Goal: Task Accomplishment & Management: Use online tool/utility

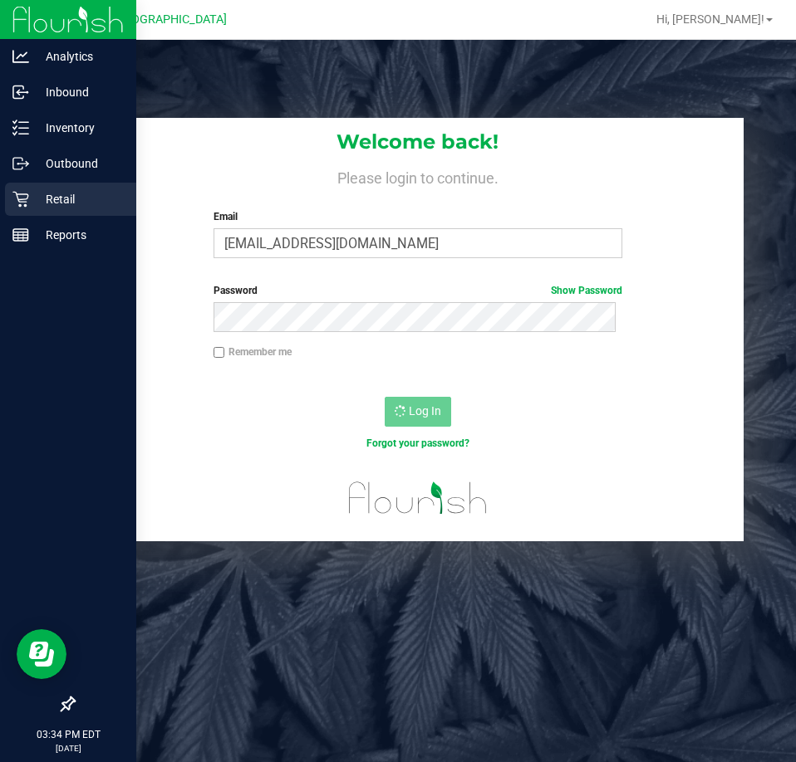
click at [32, 191] on p "Retail" at bounding box center [79, 199] width 100 height 20
click at [23, 188] on div "Retail" at bounding box center [70, 199] width 131 height 33
click at [43, 208] on p "Retail" at bounding box center [79, 199] width 100 height 20
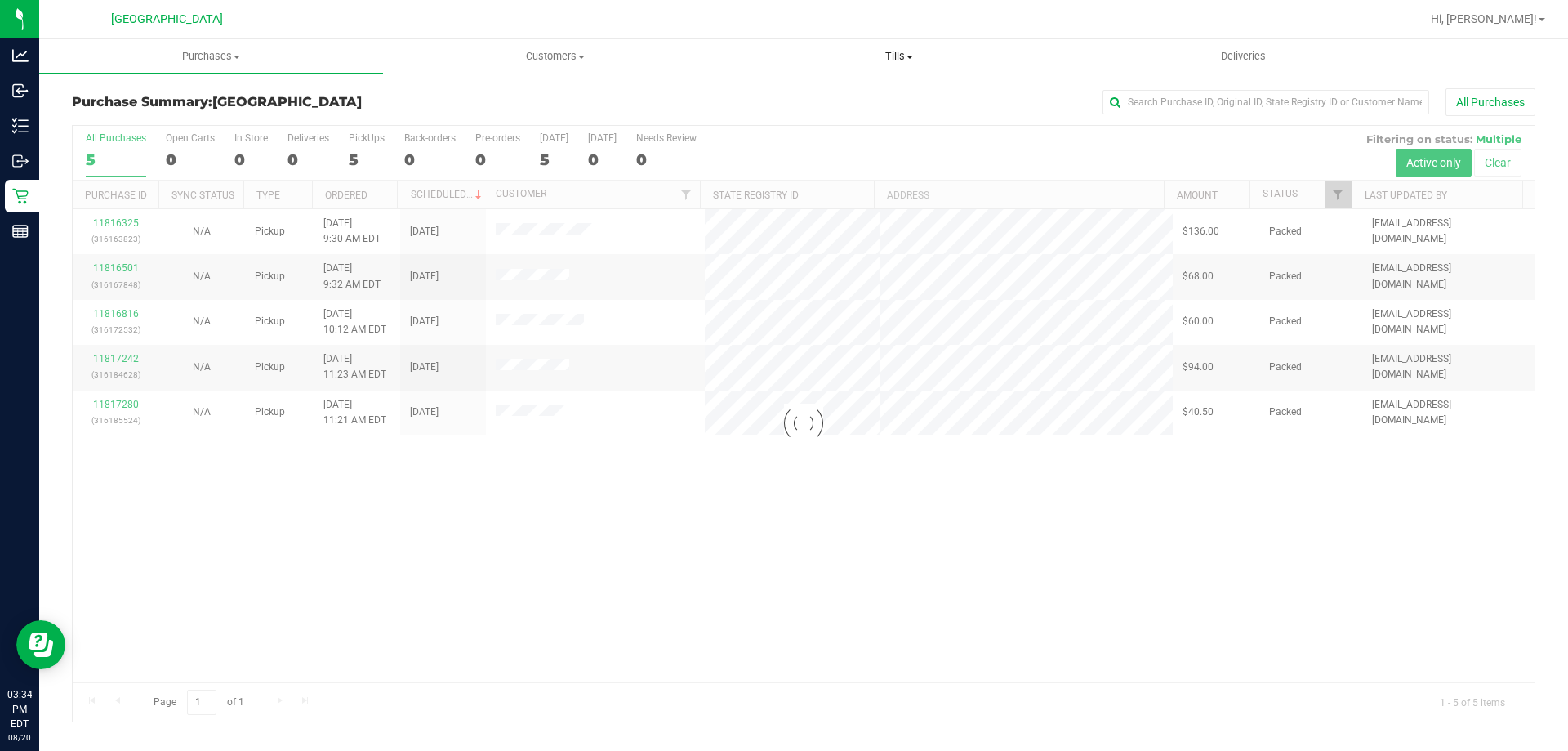
click at [899, 64] on uib-tab-heading "Tills Manage tills Reconcile e-payments" at bounding box center [899, 56] width 342 height 32
click at [815, 98] on span "Manage tills" at bounding box center [782, 98] width 110 height 14
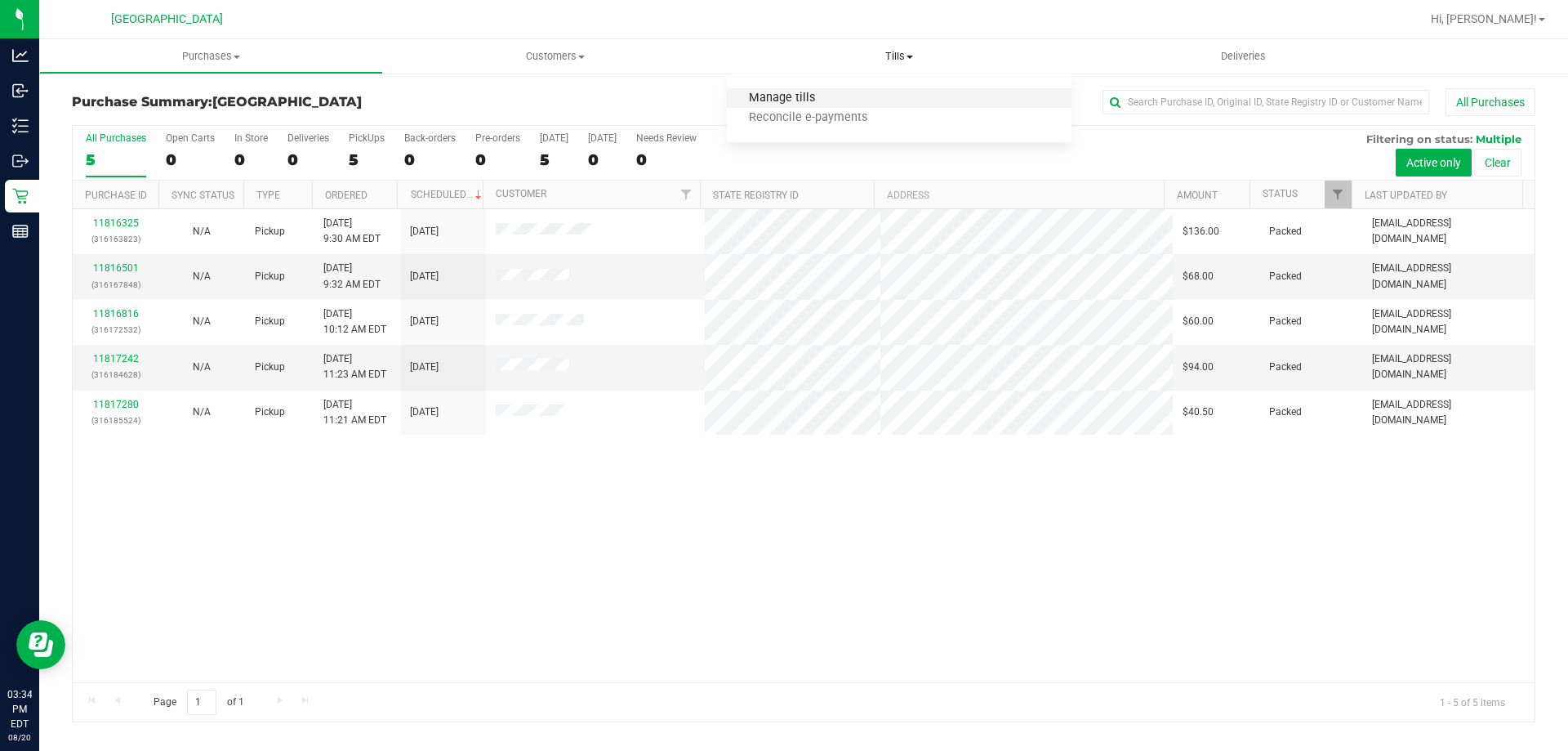
click at [815, 98] on span "Manage tills" at bounding box center [782, 98] width 110 height 14
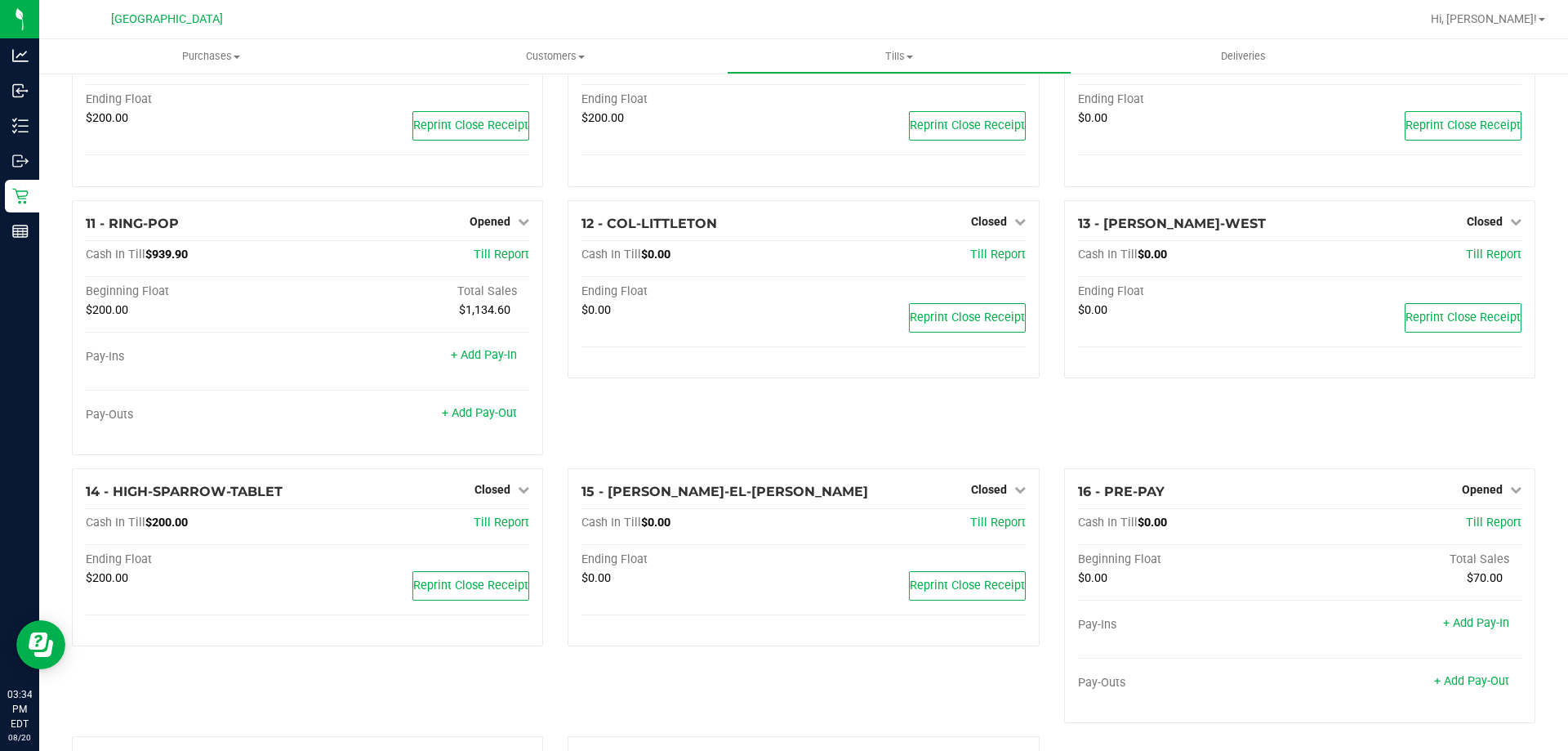
scroll to position [821, 0]
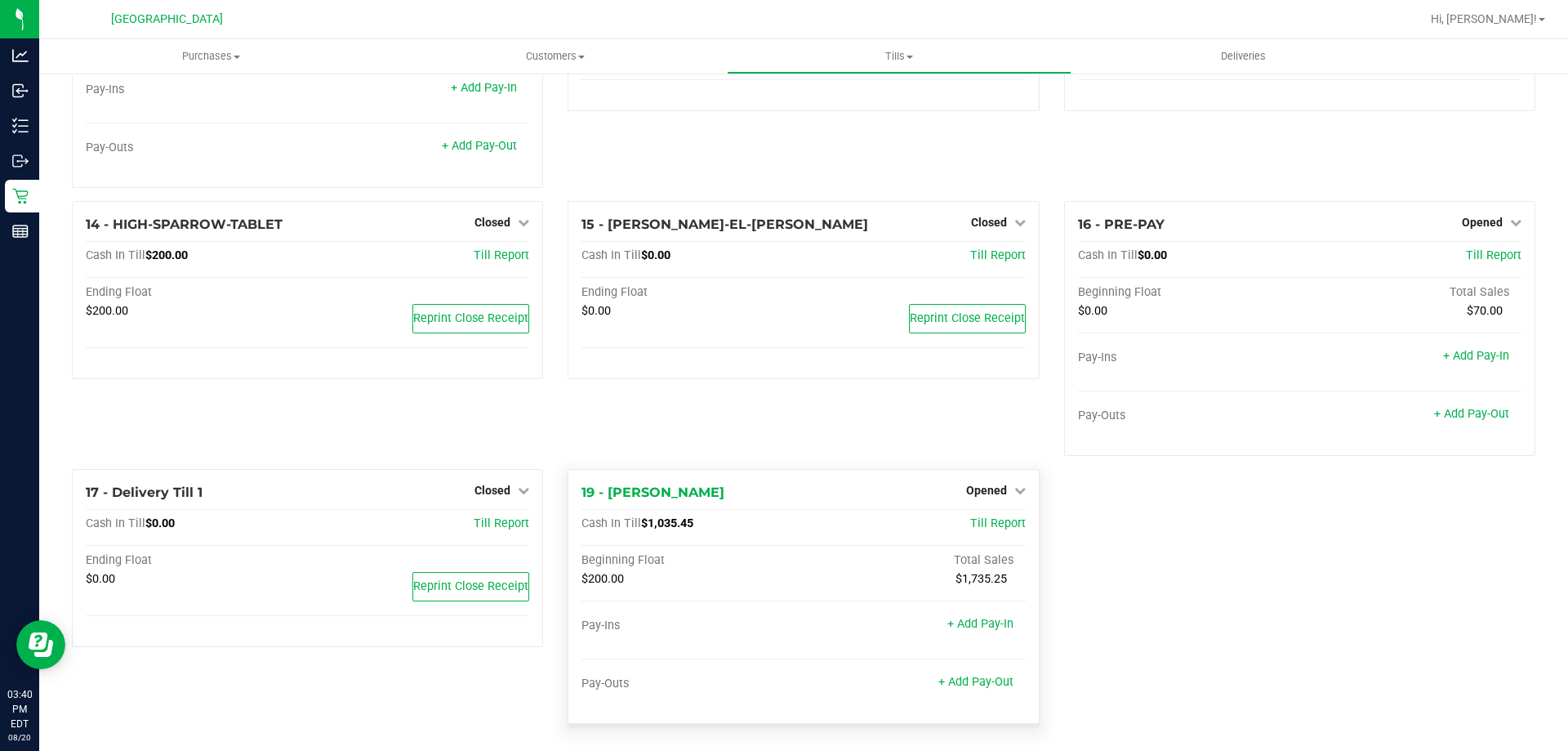
scroll to position [821, 0]
click at [990, 681] on link "+ Add Pay-Out" at bounding box center [976, 679] width 75 height 14
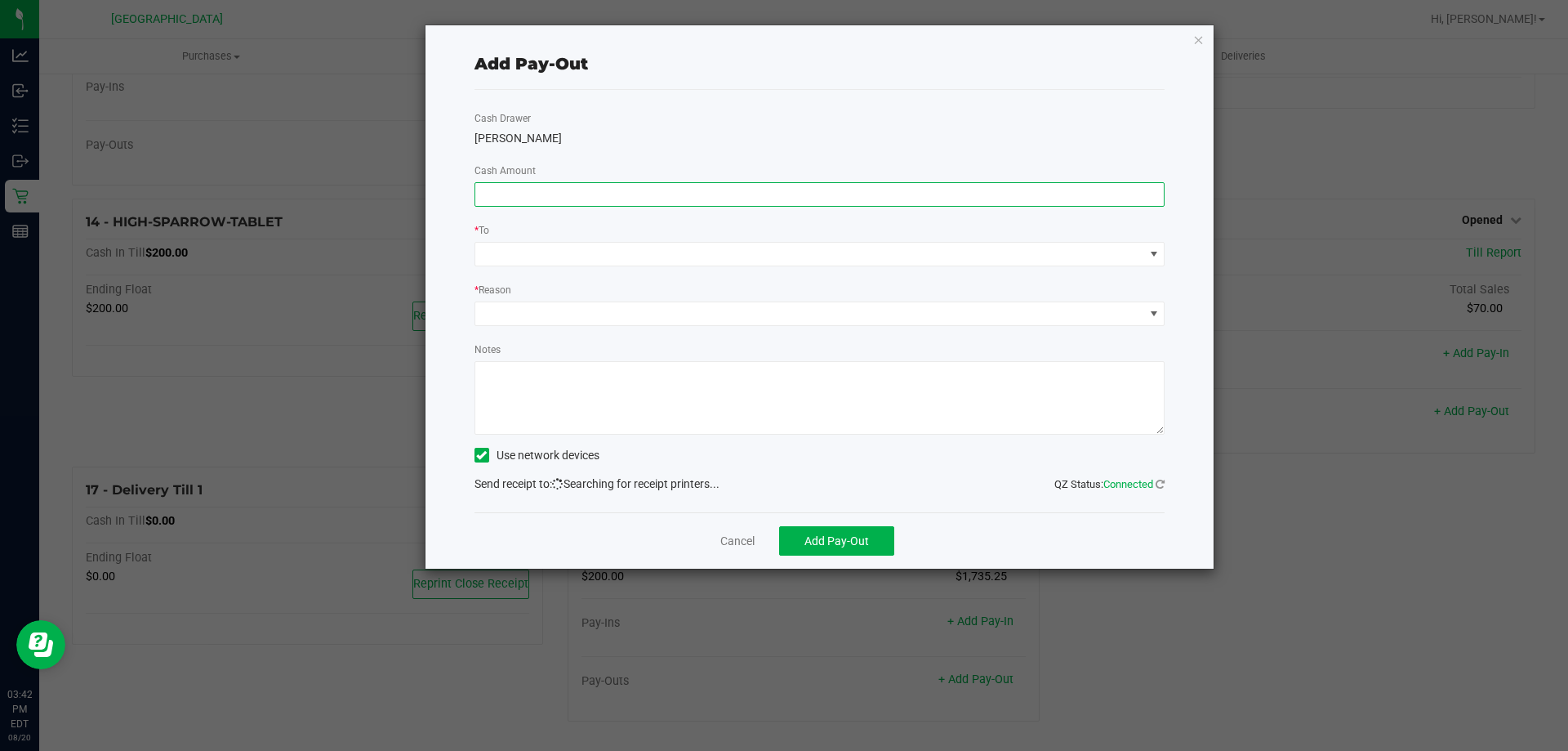
click at [565, 192] on input at bounding box center [819, 194] width 690 height 23
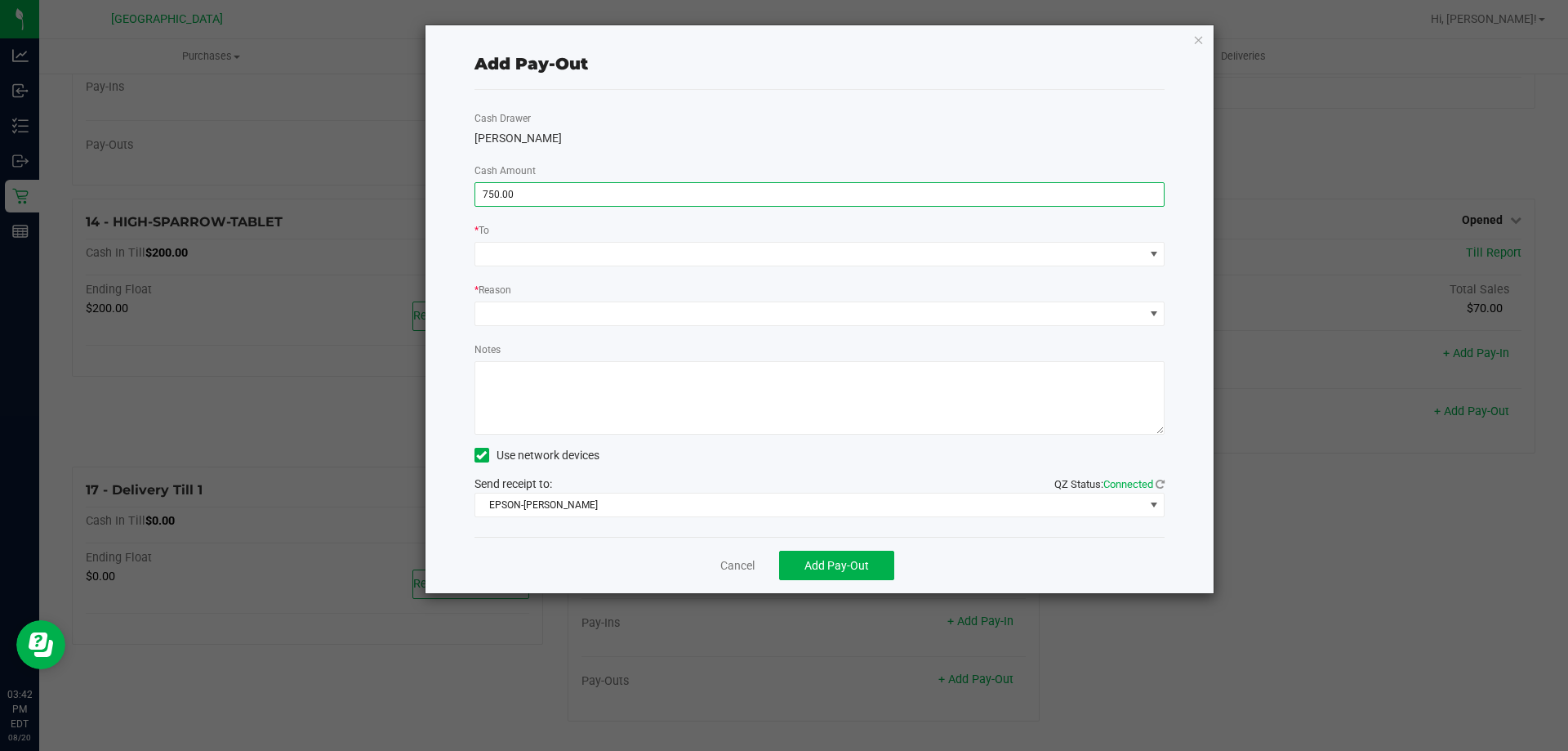
type input "$750.00"
click at [615, 233] on div "* To" at bounding box center [819, 231] width 692 height 21
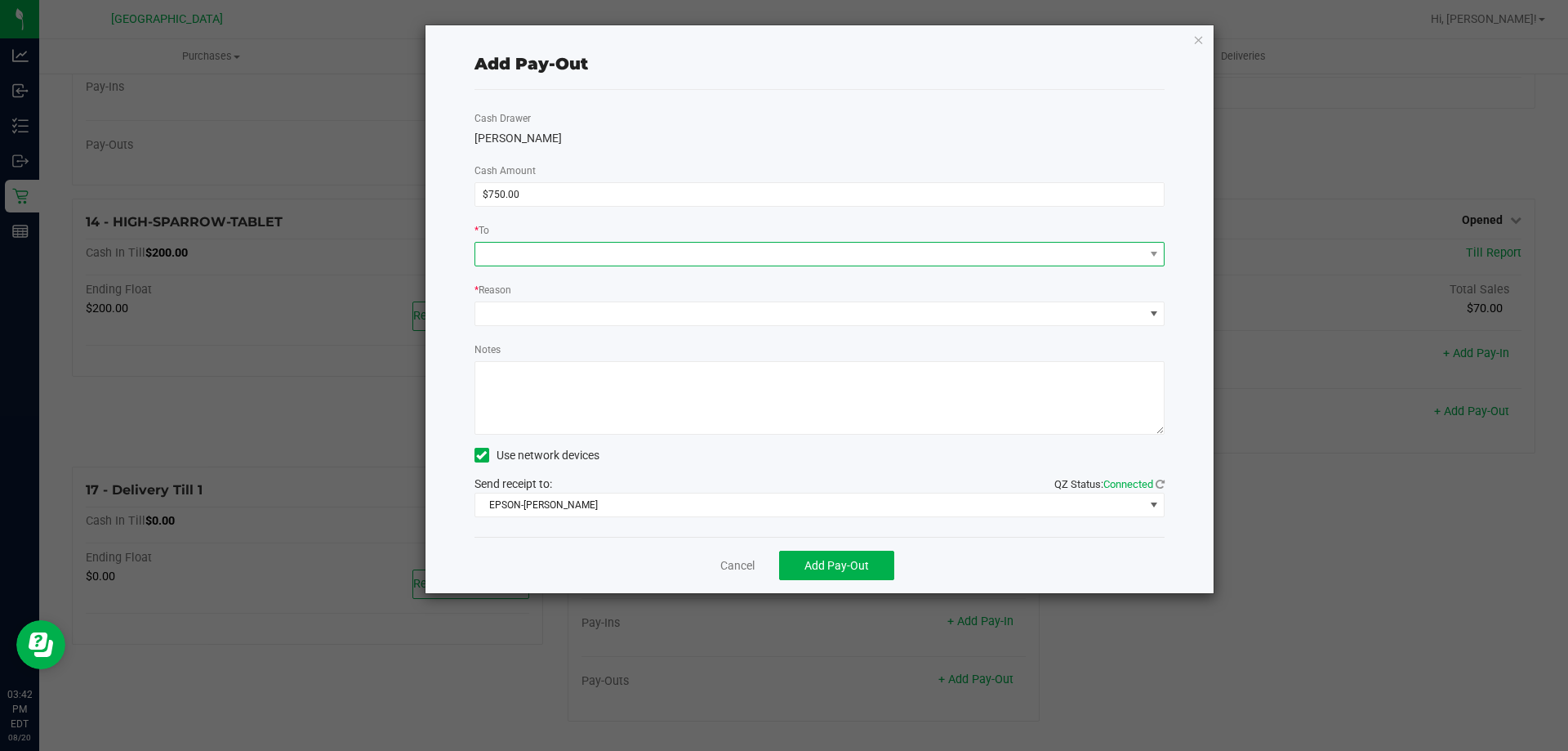
click at [610, 254] on span at bounding box center [810, 254] width 669 height 23
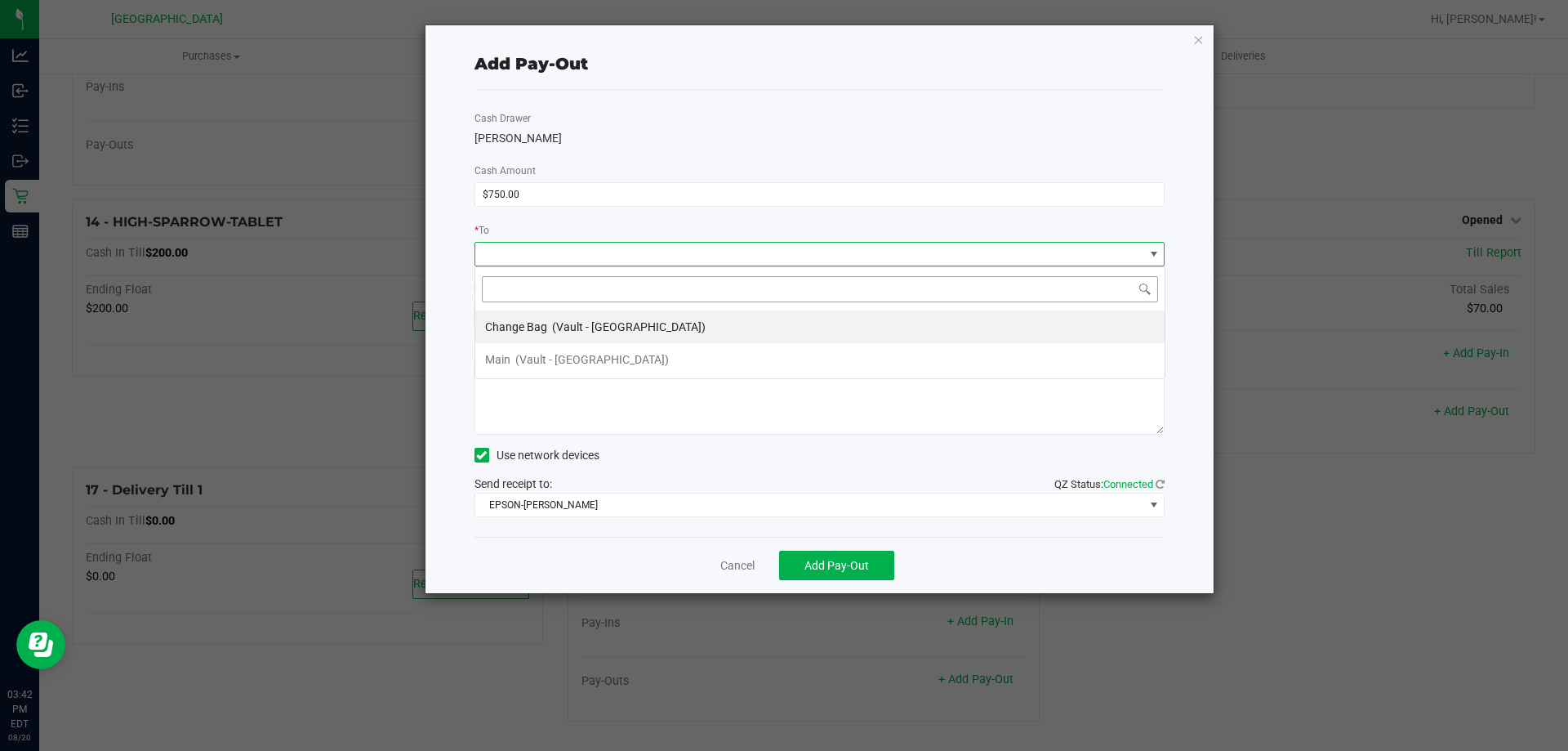
scroll to position [25, 691]
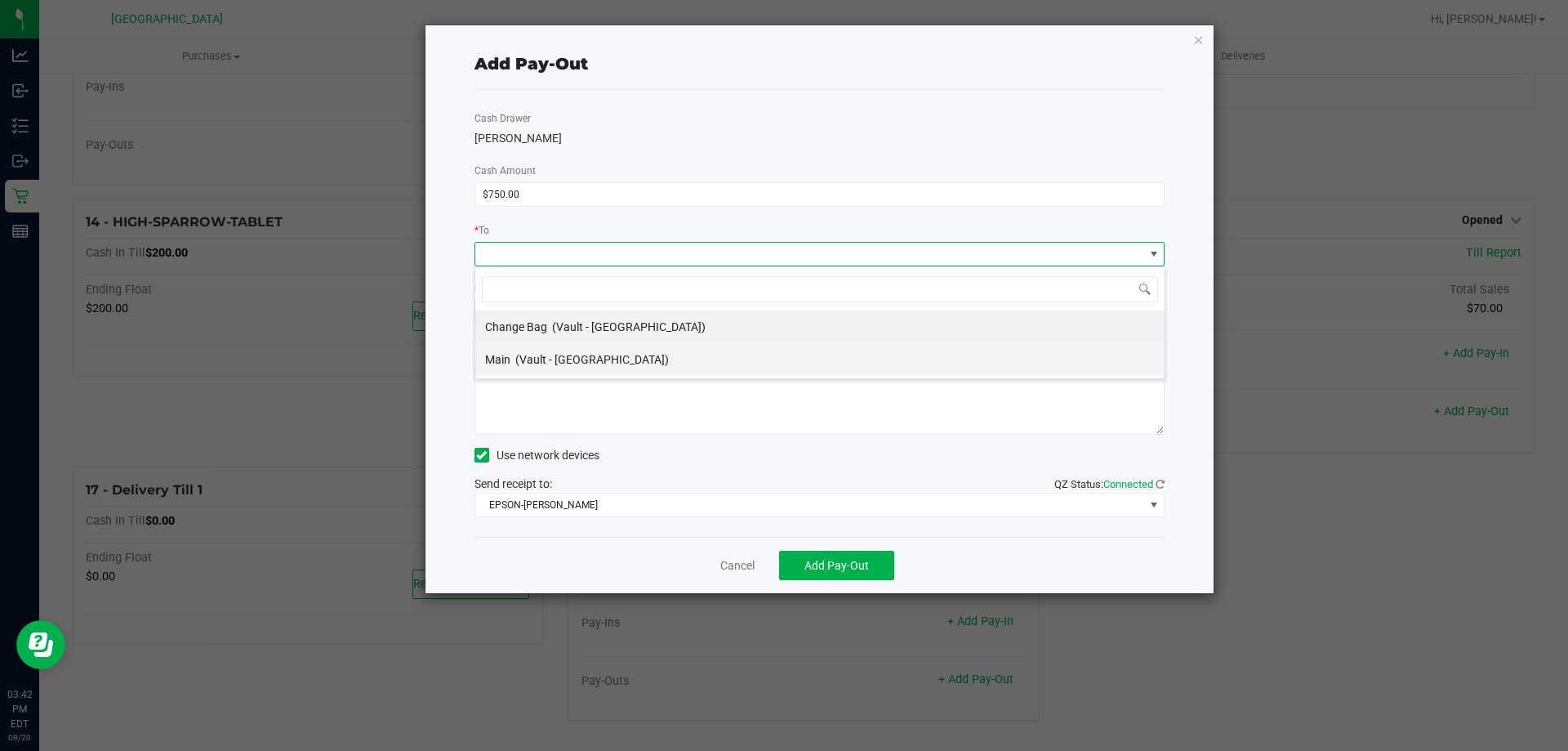
click at [529, 353] on span "(Vault - [GEOGRAPHIC_DATA])" at bounding box center [592, 359] width 153 height 13
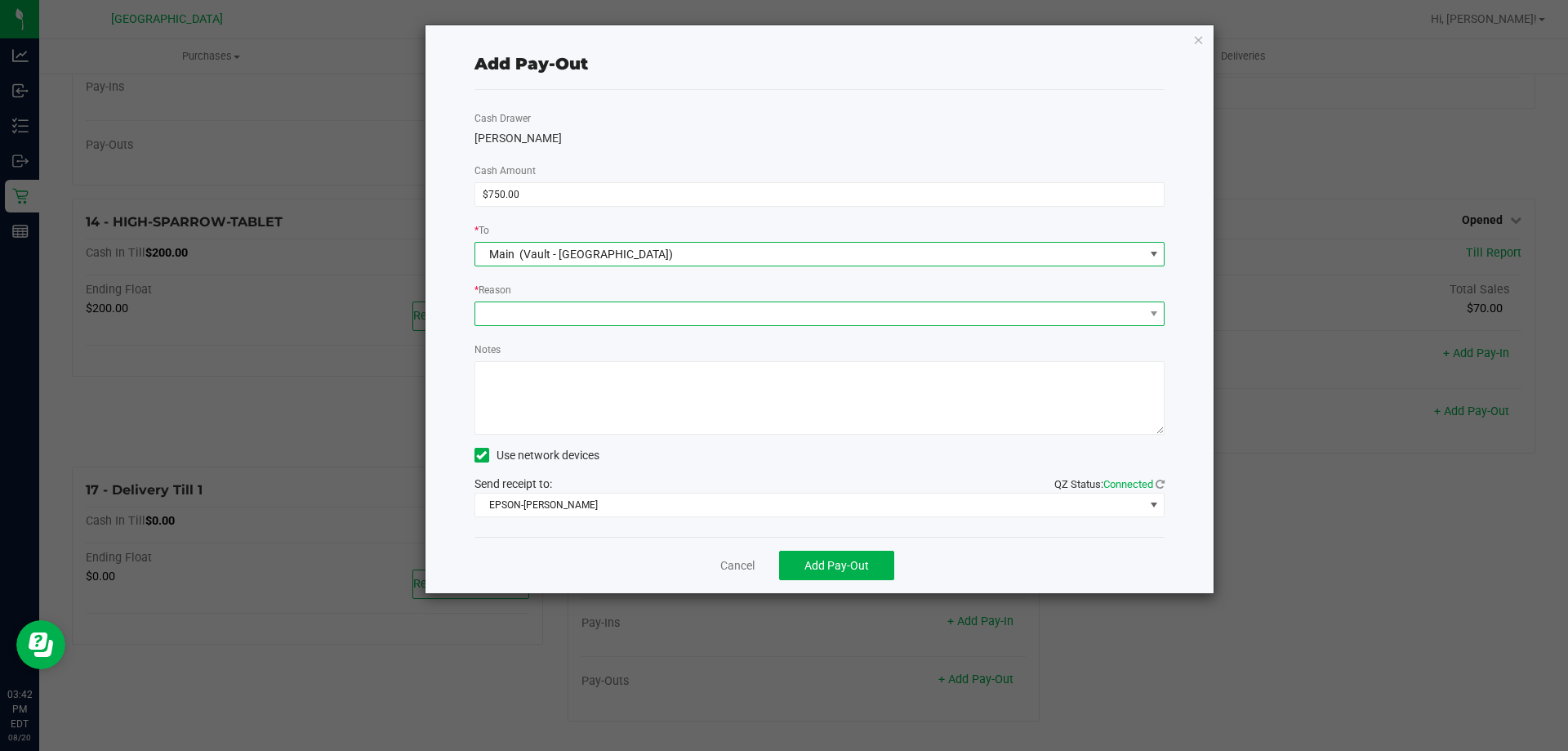
click at [568, 310] on span at bounding box center [810, 313] width 669 height 23
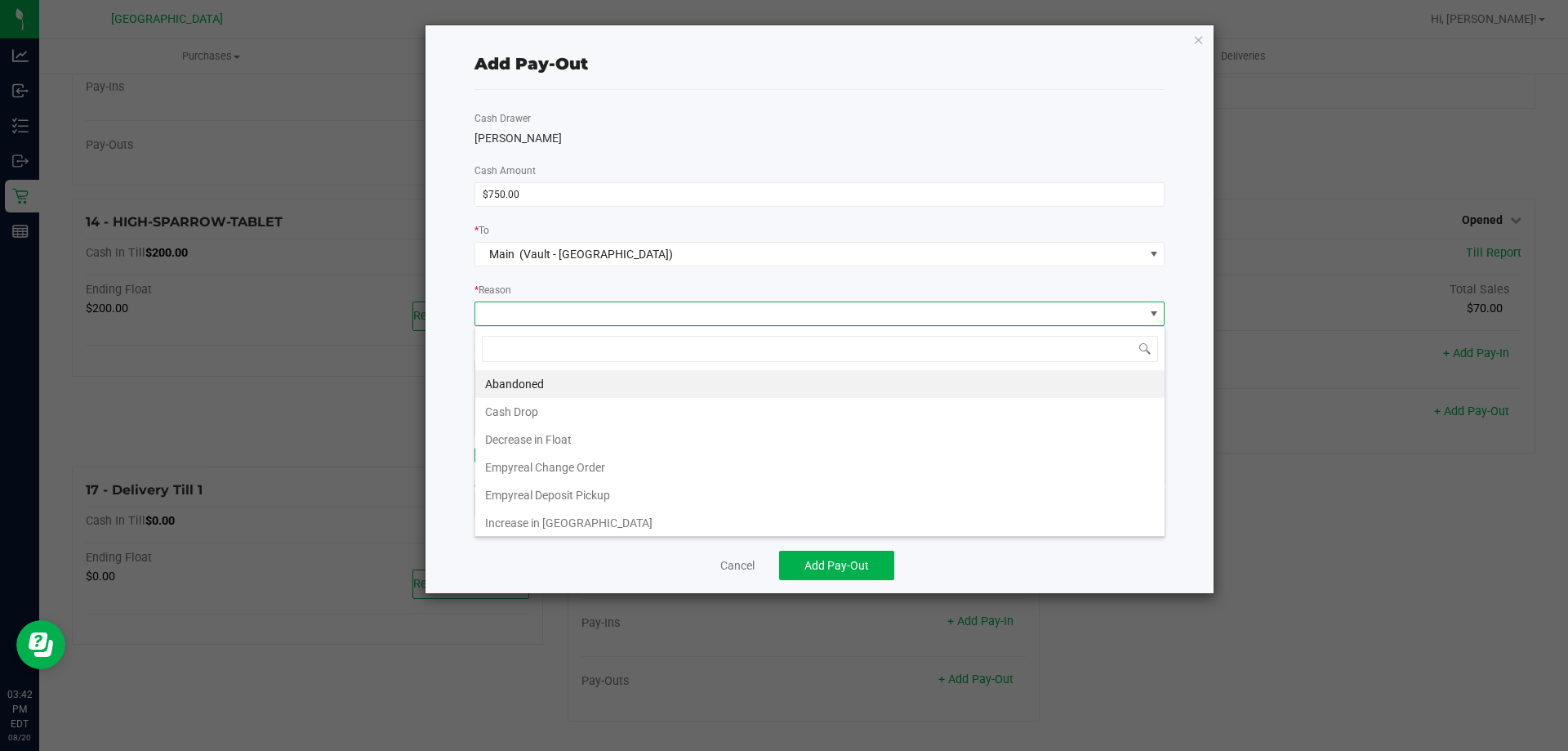
click at [532, 420] on li "Cash Drop" at bounding box center [819, 411] width 690 height 28
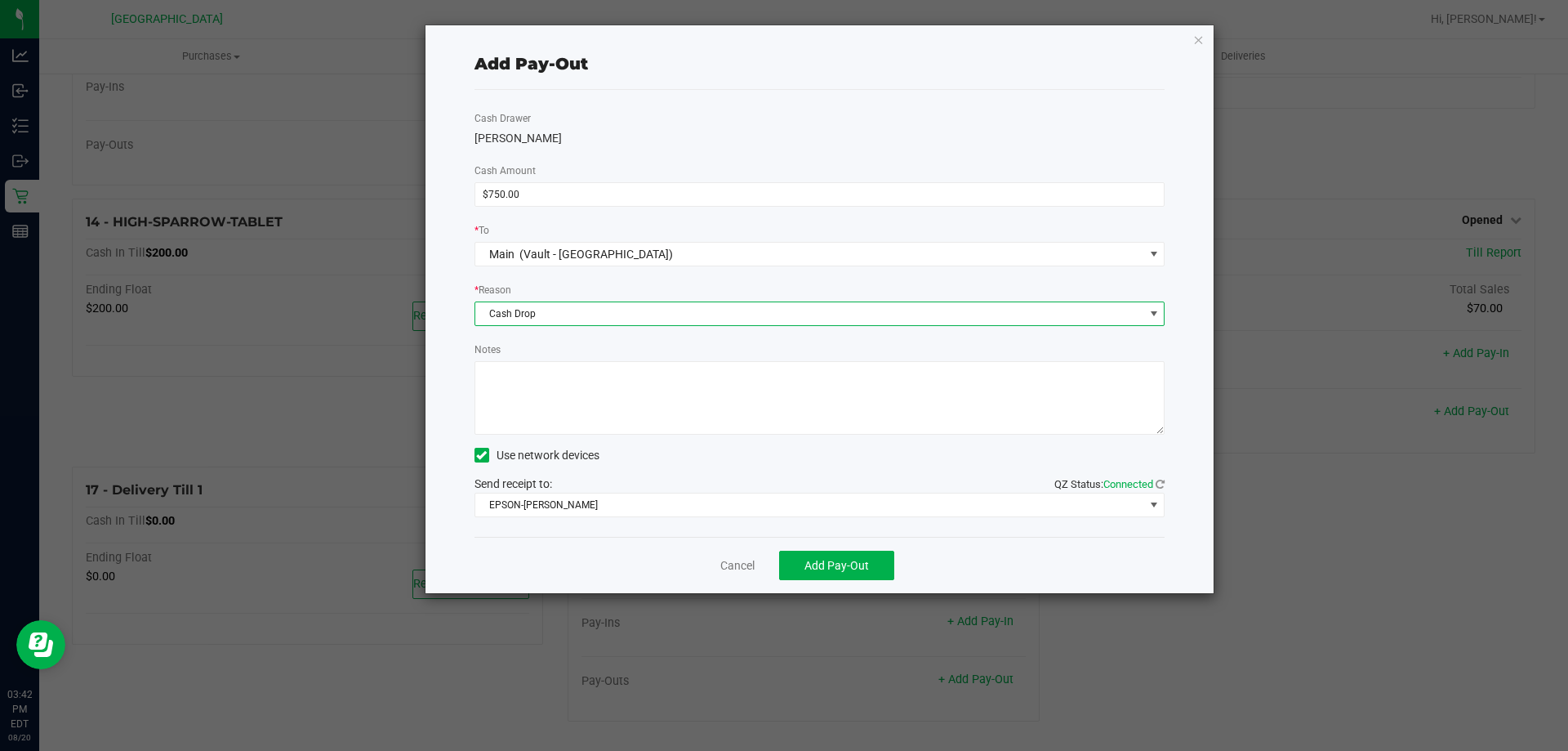
click at [596, 375] on textarea "Notes" at bounding box center [819, 398] width 692 height 74
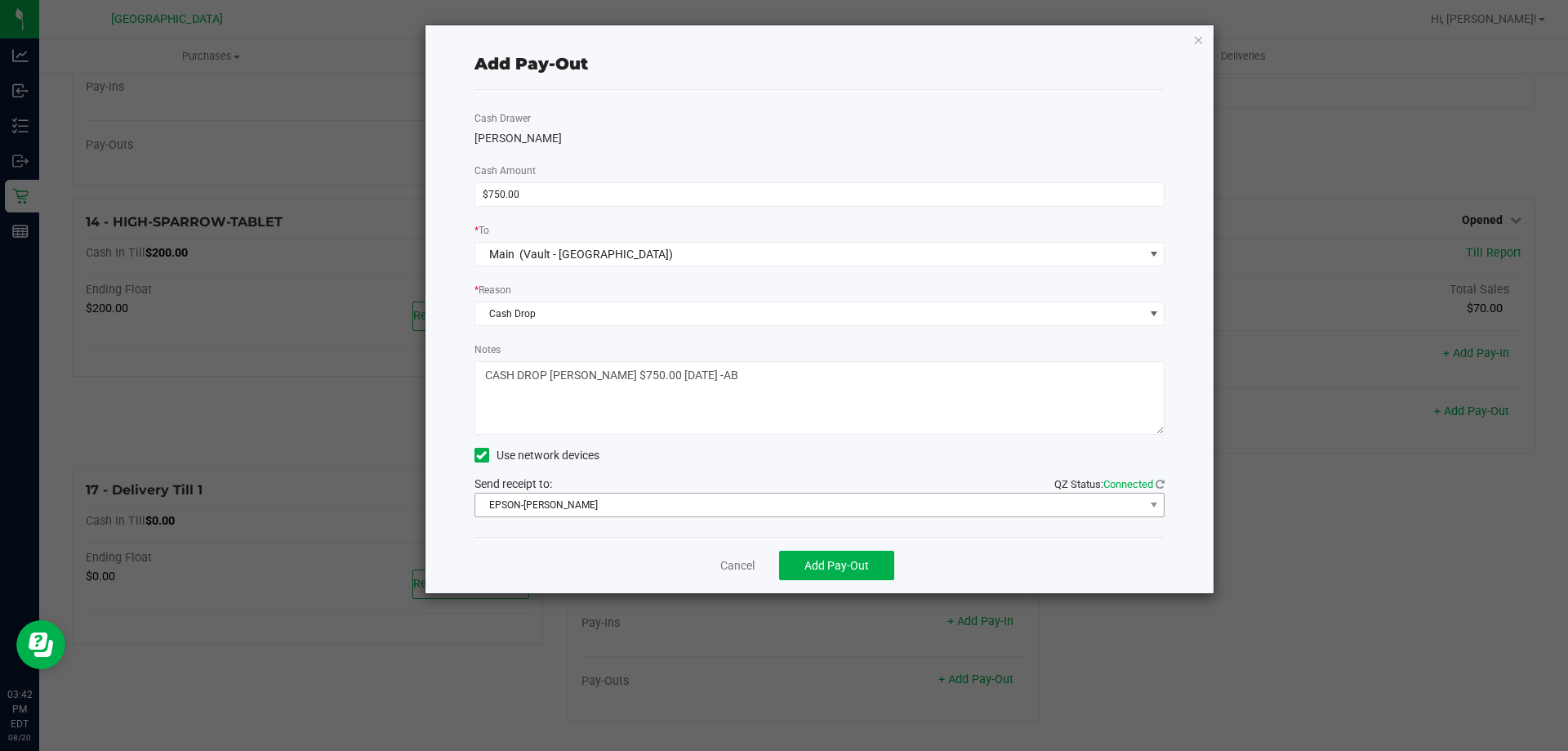
type textarea "CASH DROP [PERSON_NAME] $750.00 [DATE] -AB"
click at [667, 506] on span "EPSON-[PERSON_NAME]" at bounding box center [810, 505] width 669 height 23
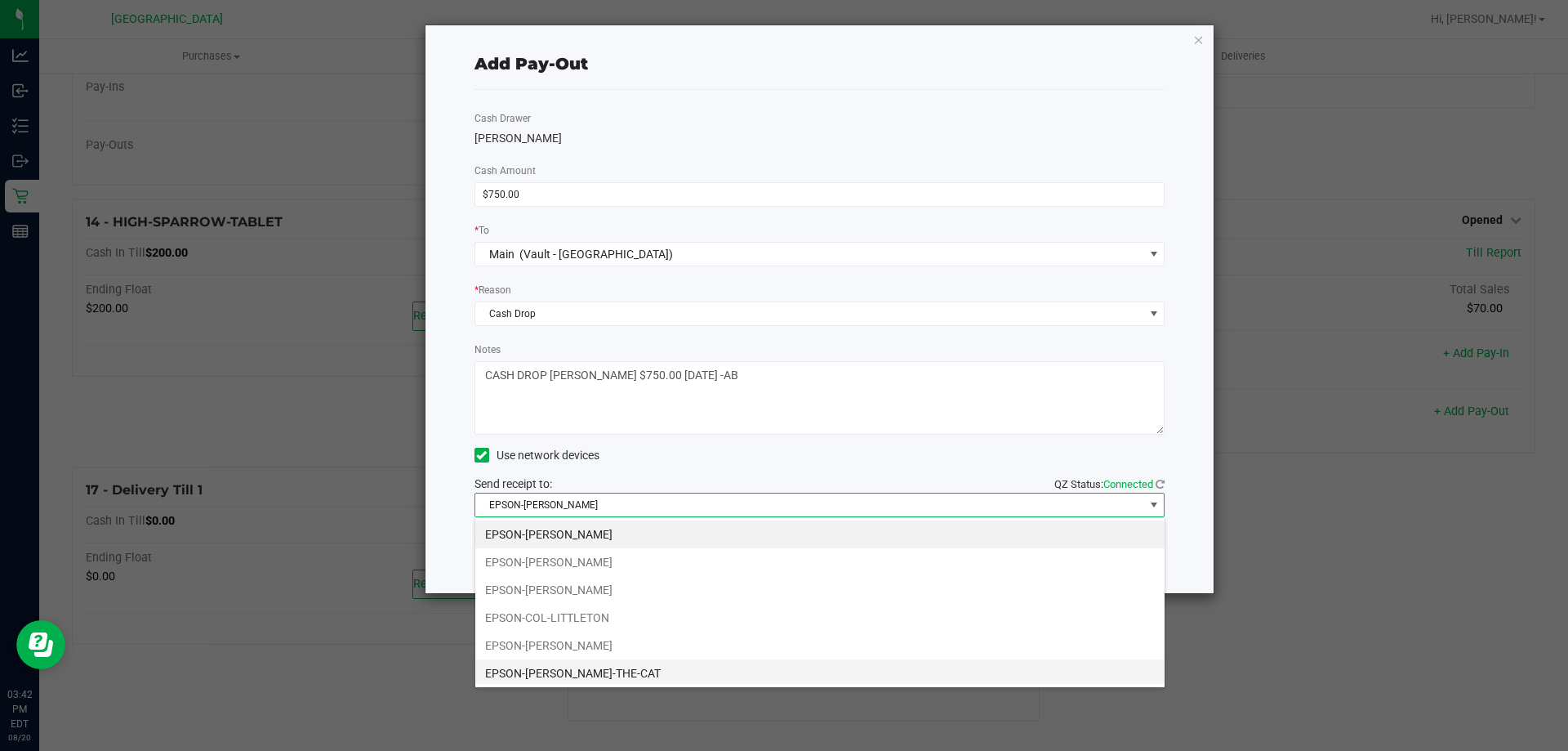
click at [614, 671] on li "EPSON-[PERSON_NAME]-THE-CAT" at bounding box center [819, 673] width 690 height 28
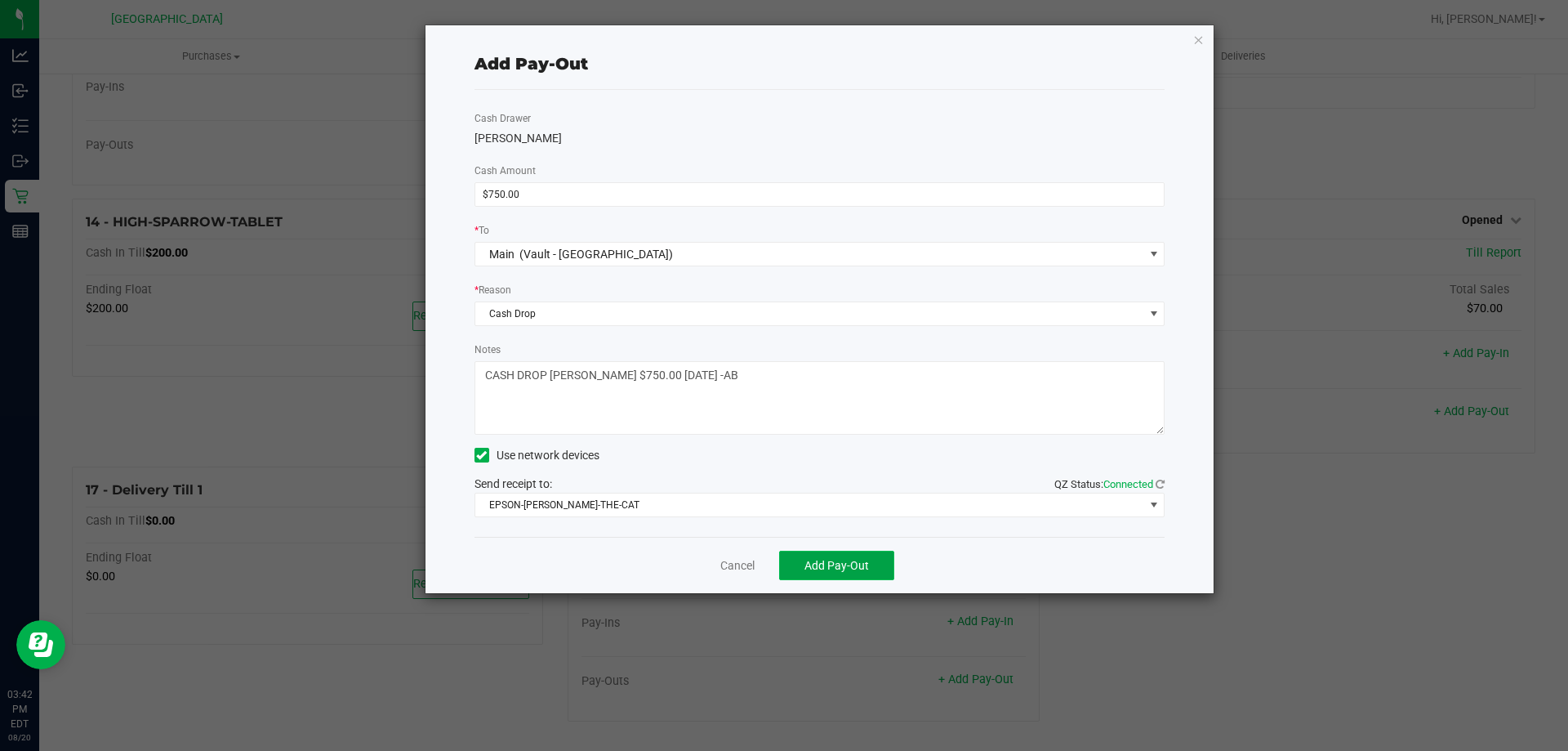
click at [833, 574] on button "Add Pay-Out" at bounding box center [836, 566] width 115 height 30
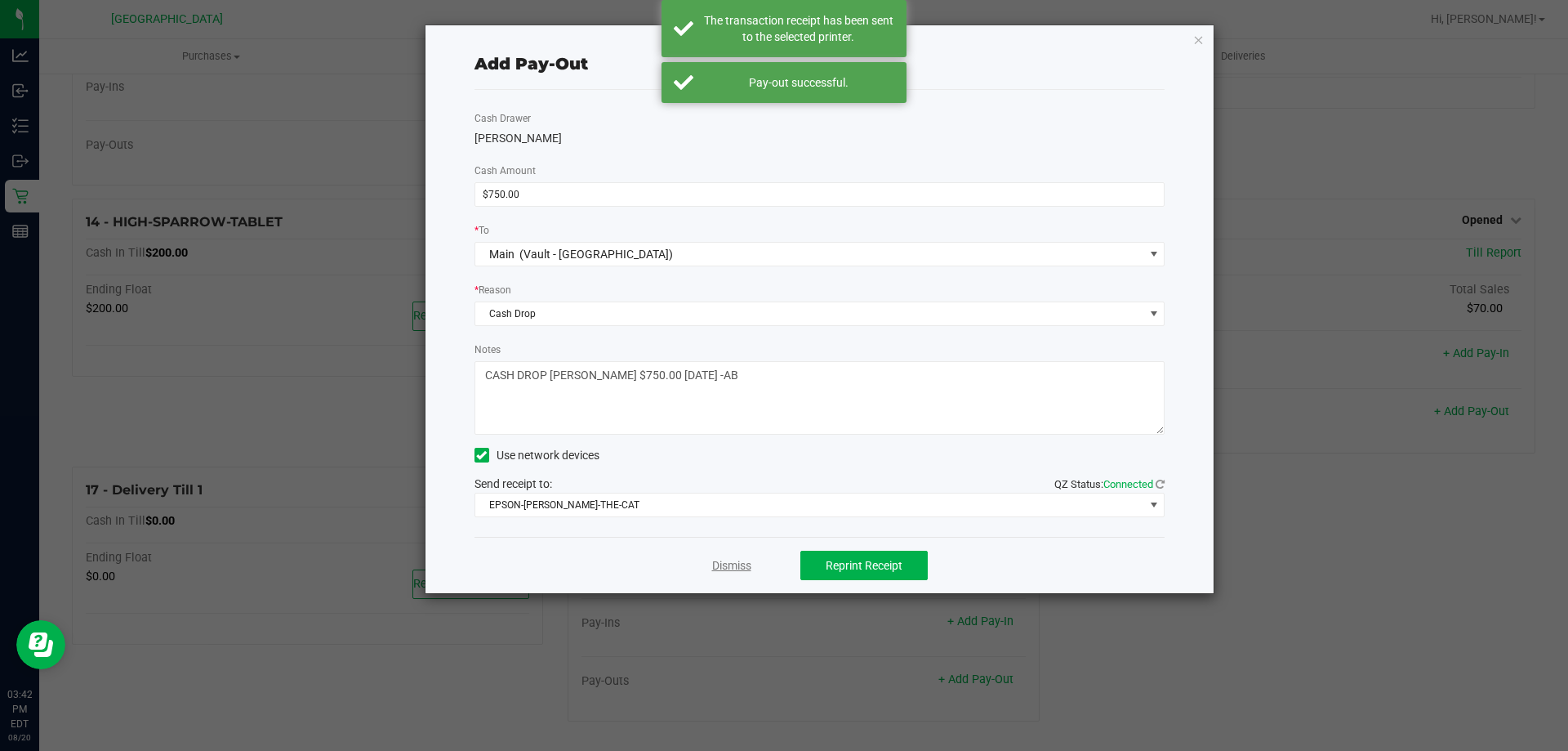
click at [737, 567] on link "Dismiss" at bounding box center [732, 565] width 39 height 17
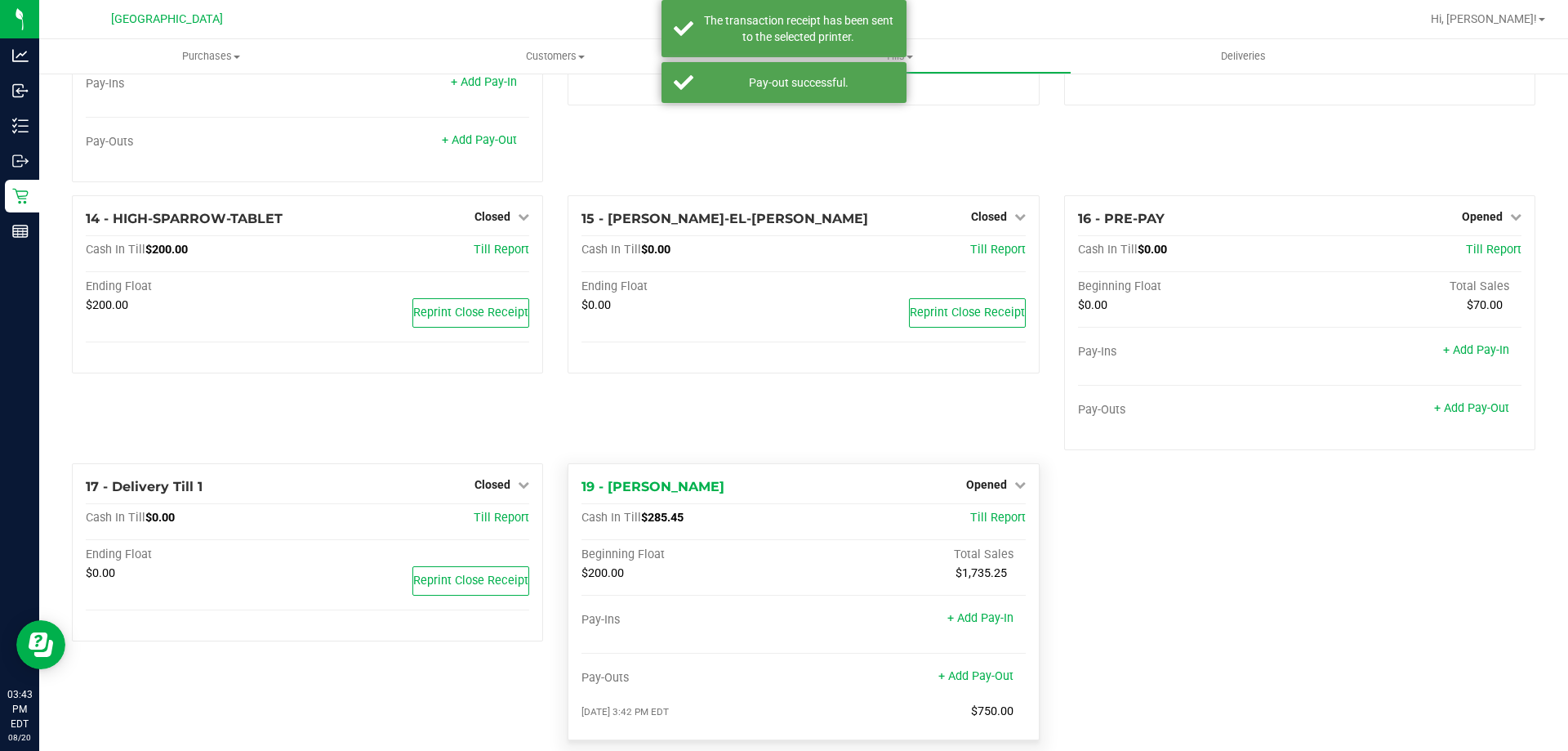
scroll to position [844, 0]
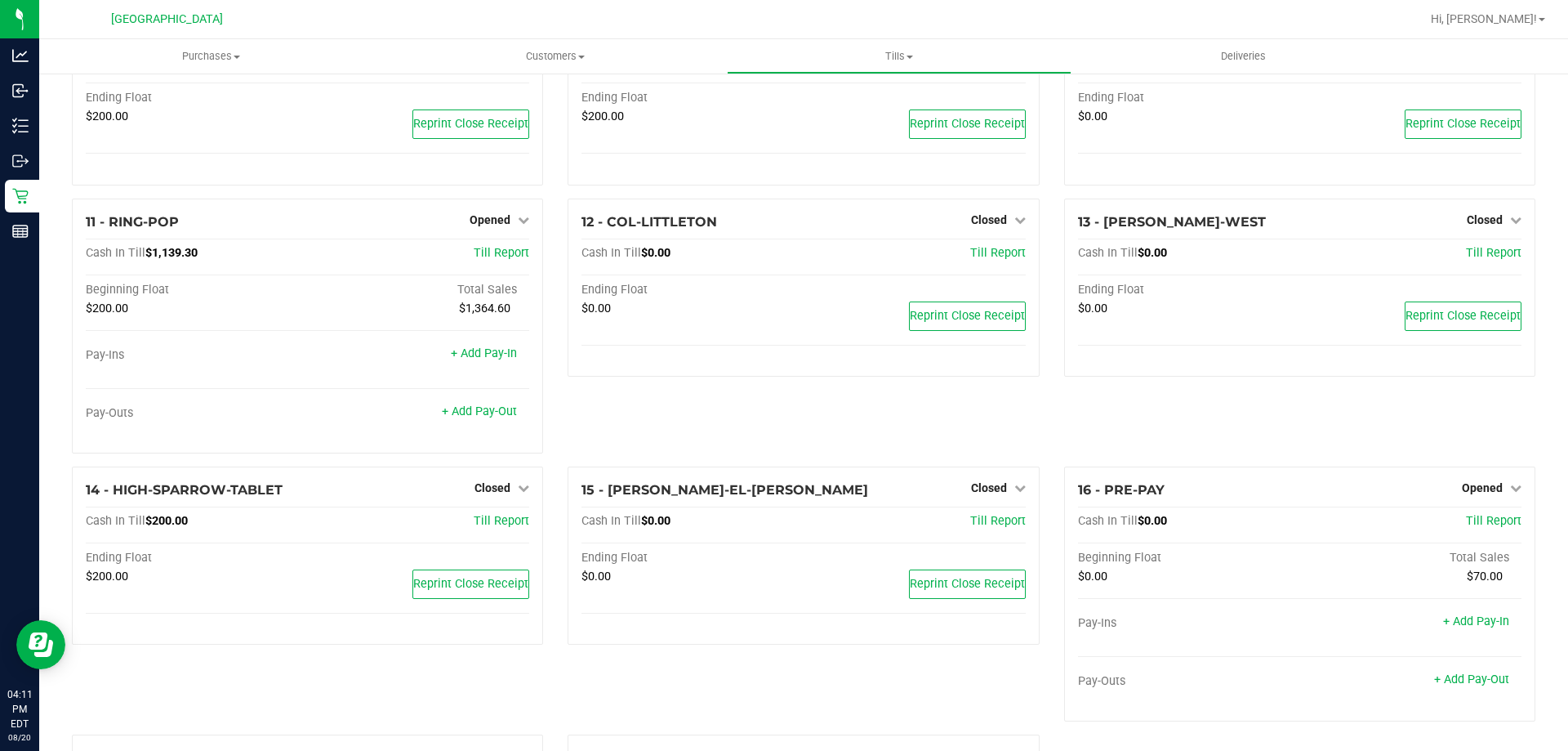
scroll to position [572, 0]
click at [476, 417] on link "+ Add Pay-Out" at bounding box center [479, 410] width 75 height 14
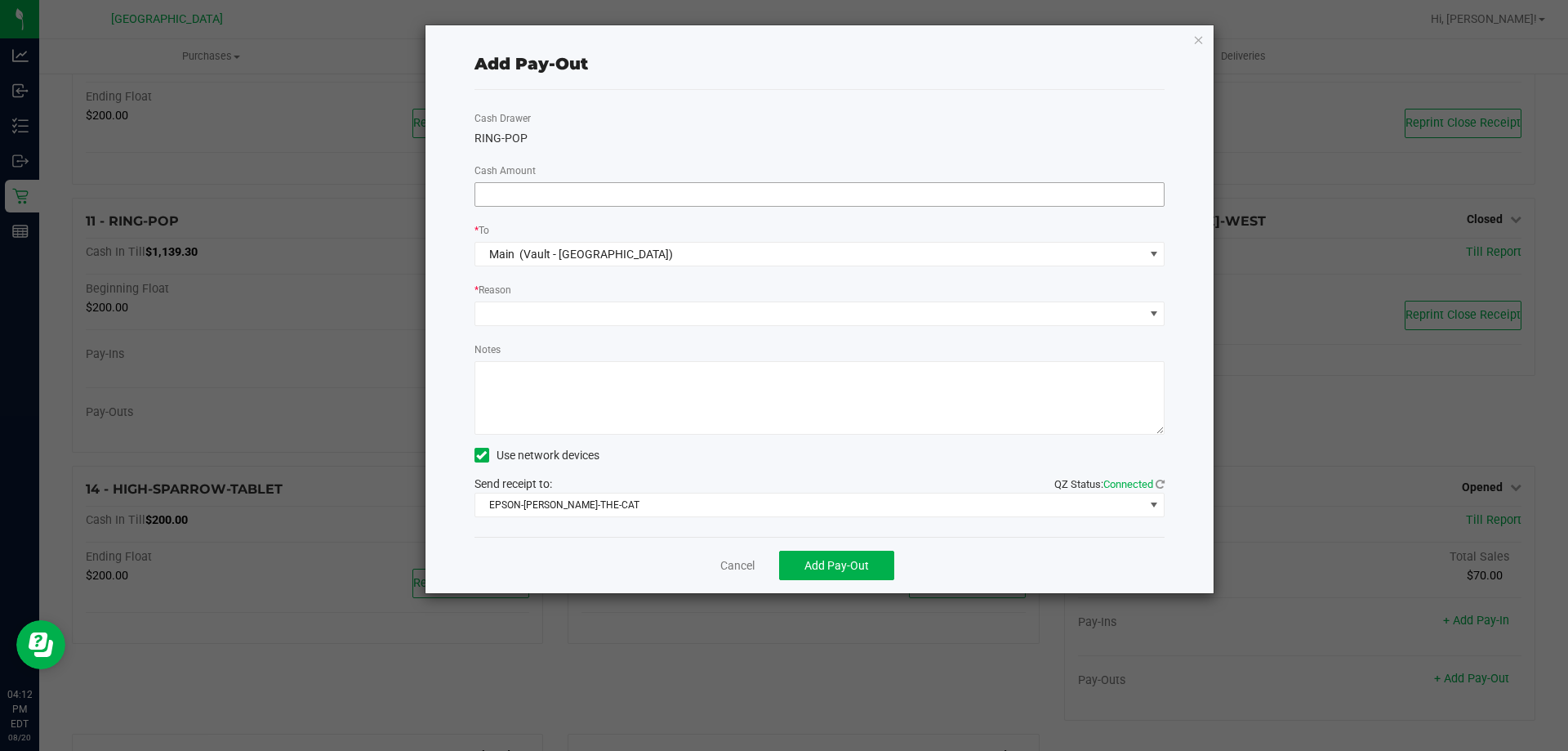
click at [715, 200] on input at bounding box center [819, 194] width 690 height 23
type input "$920.00"
click at [572, 313] on span at bounding box center [810, 313] width 669 height 23
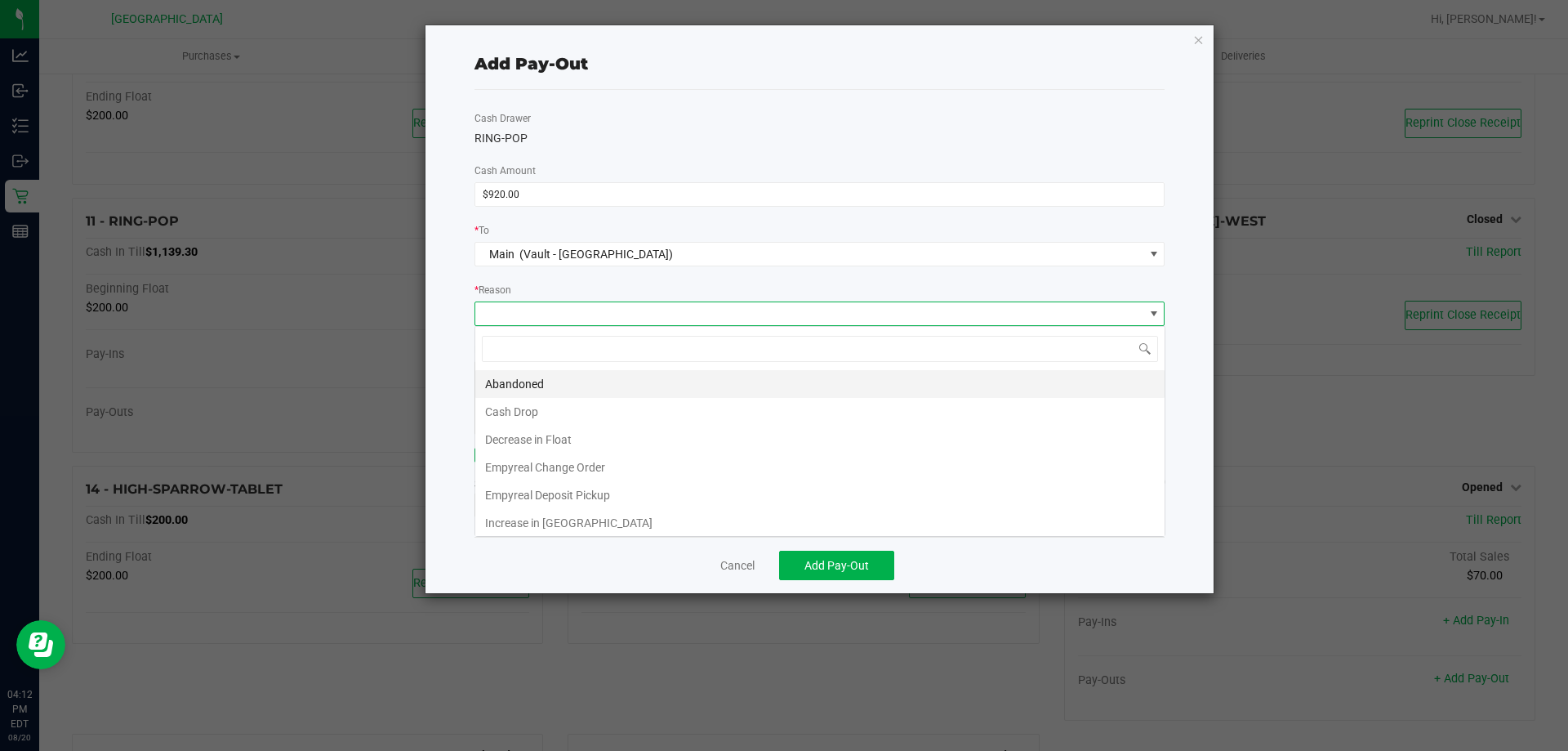
scroll to position [25, 691]
click at [542, 411] on li "Cash Drop" at bounding box center [819, 411] width 690 height 28
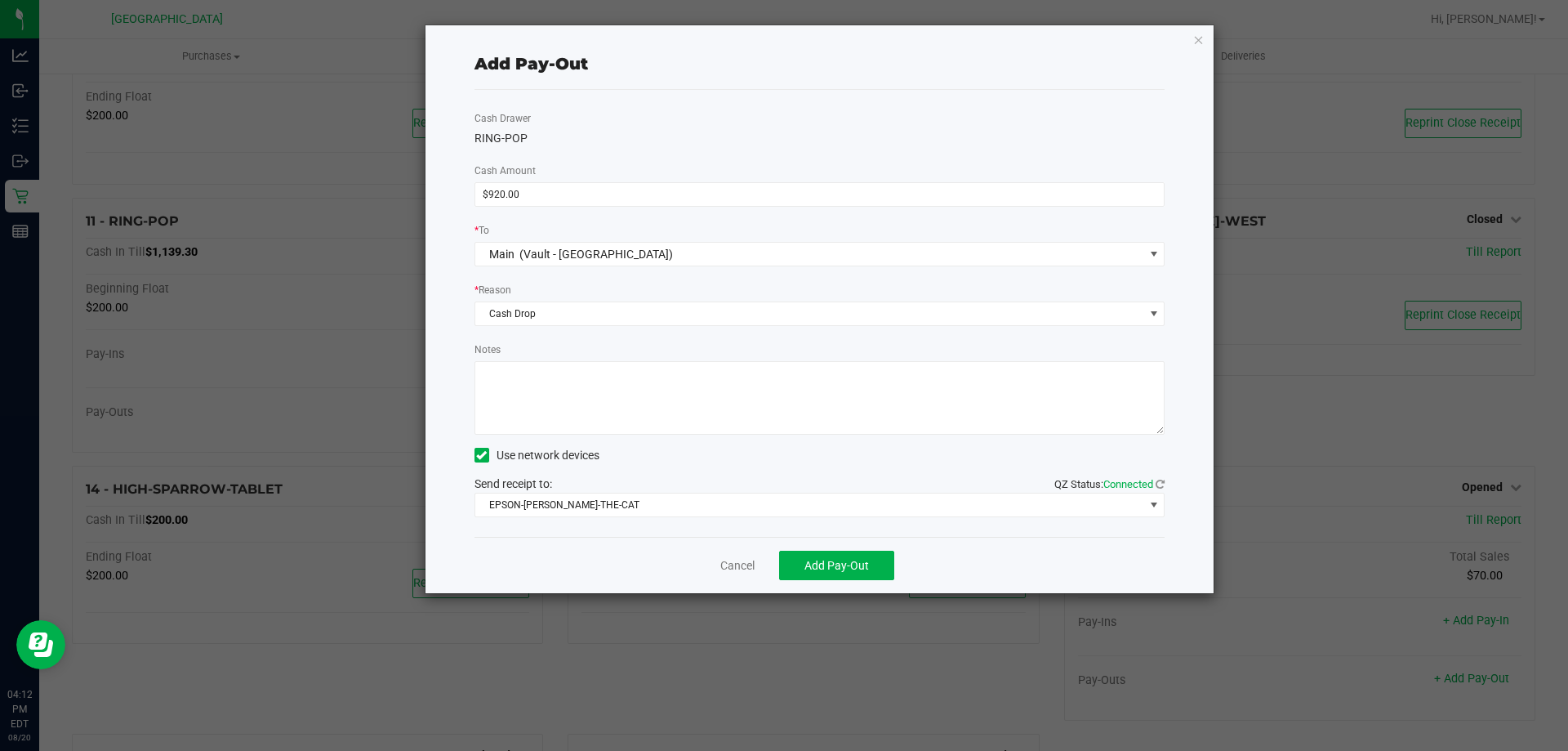
drag, startPoint x: 644, startPoint y: 398, endPoint x: 664, endPoint y: 388, distance: 22.4
click at [646, 397] on textarea "Notes" at bounding box center [819, 398] width 692 height 74
type textarea "CASH DROP RING POP $920.00 8/20/2025 -AB"
click at [844, 547] on div "Cancel Add Pay-Out" at bounding box center [819, 565] width 692 height 56
click at [872, 555] on button "Add Pay-Out" at bounding box center [836, 566] width 115 height 30
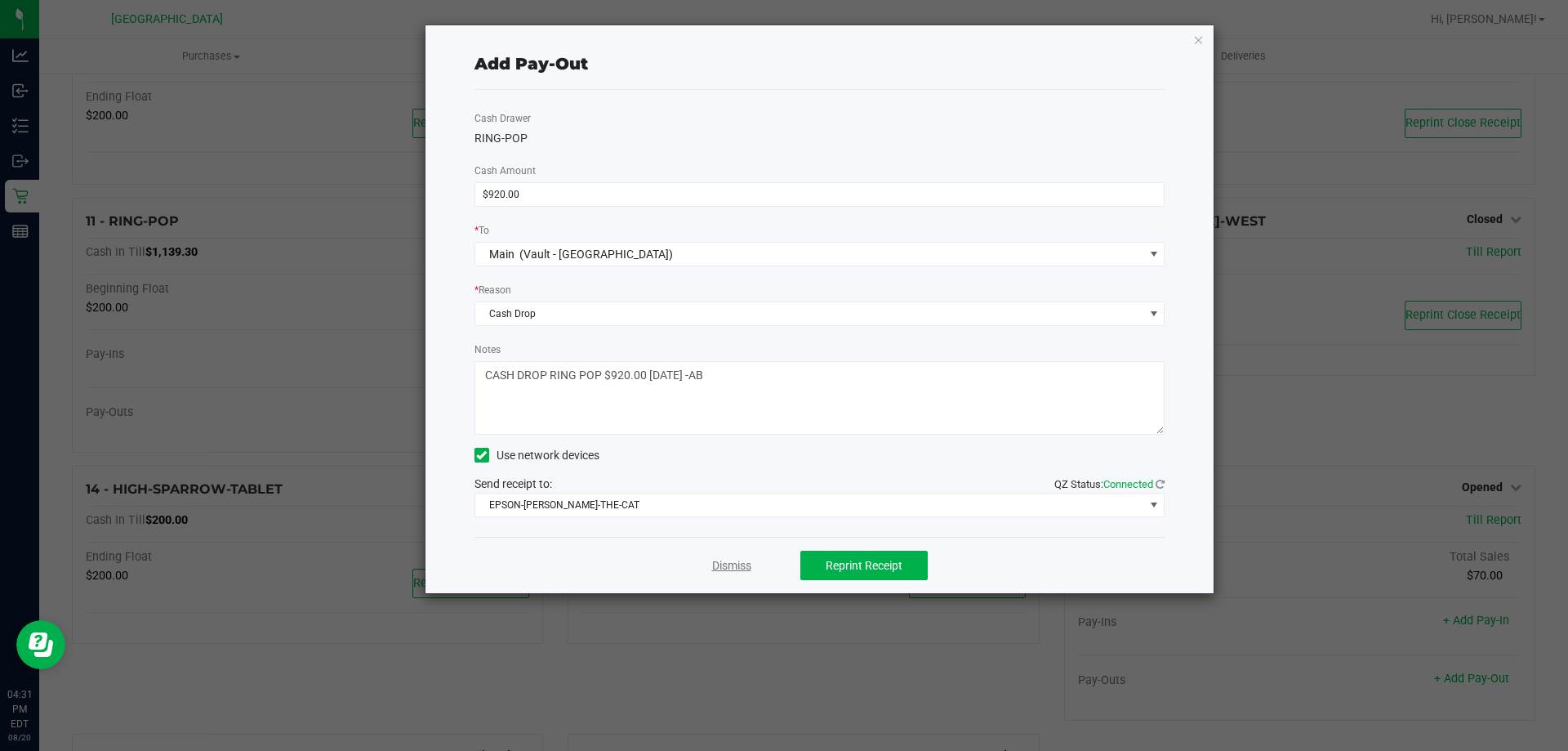
click at [743, 568] on link "Dismiss" at bounding box center [732, 565] width 39 height 17
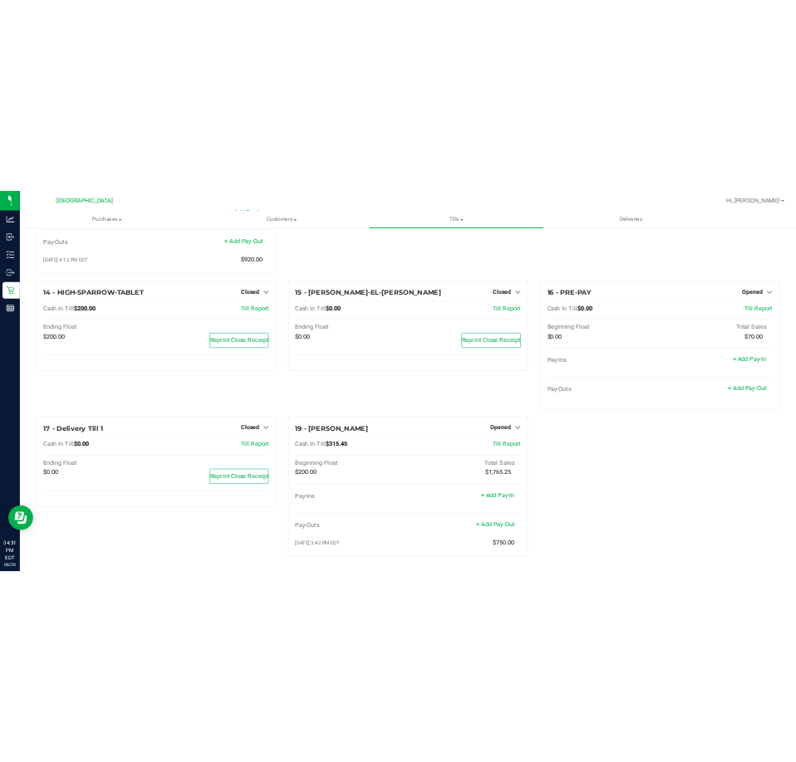
scroll to position [405, 0]
